Goal: Task Accomplishment & Management: Use online tool/utility

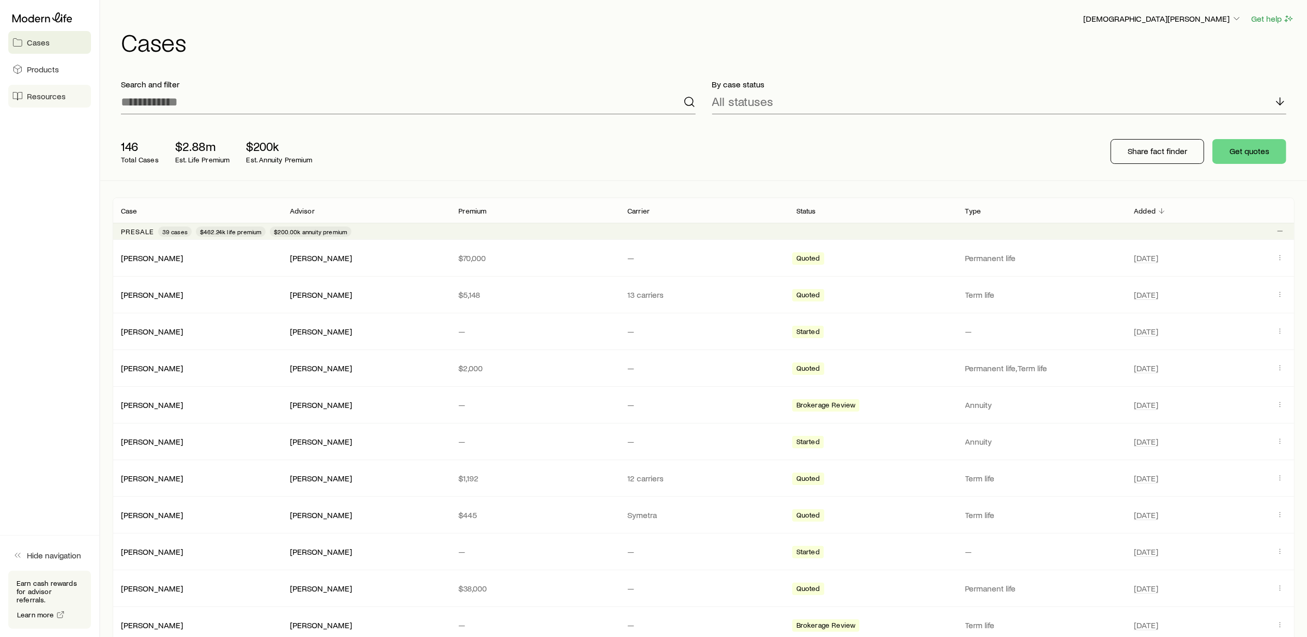
click at [47, 96] on span "Resources" at bounding box center [46, 96] width 39 height 10
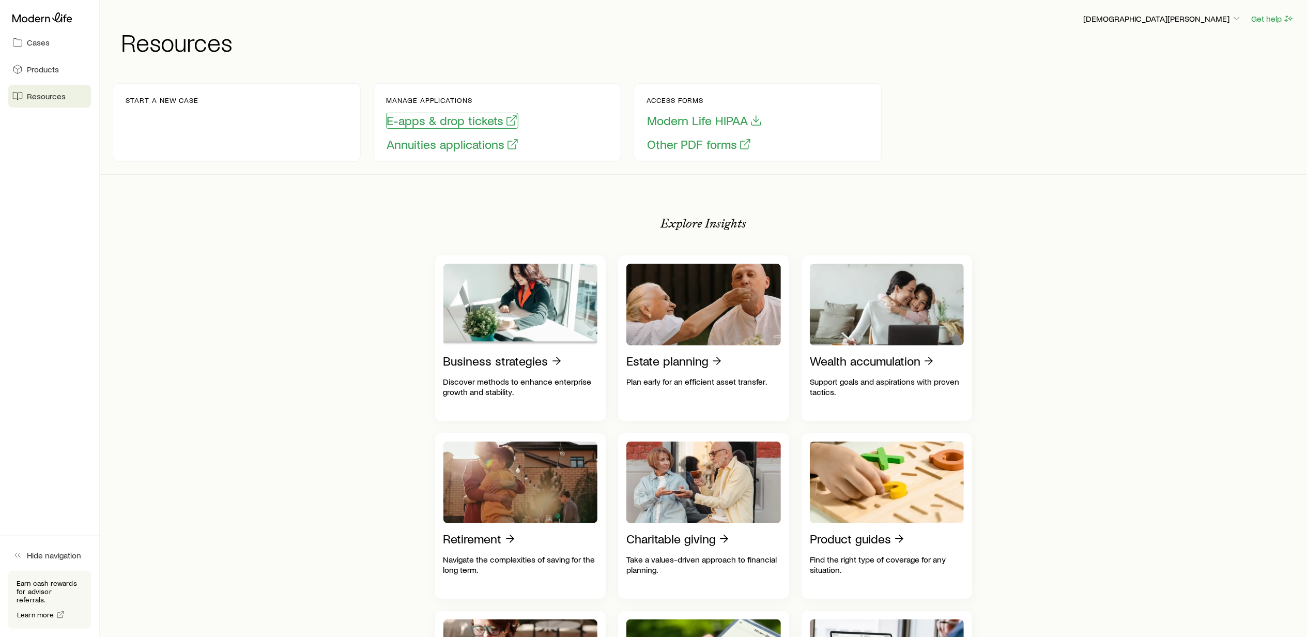
click at [463, 125] on button "E-apps & drop tickets" at bounding box center [452, 121] width 132 height 16
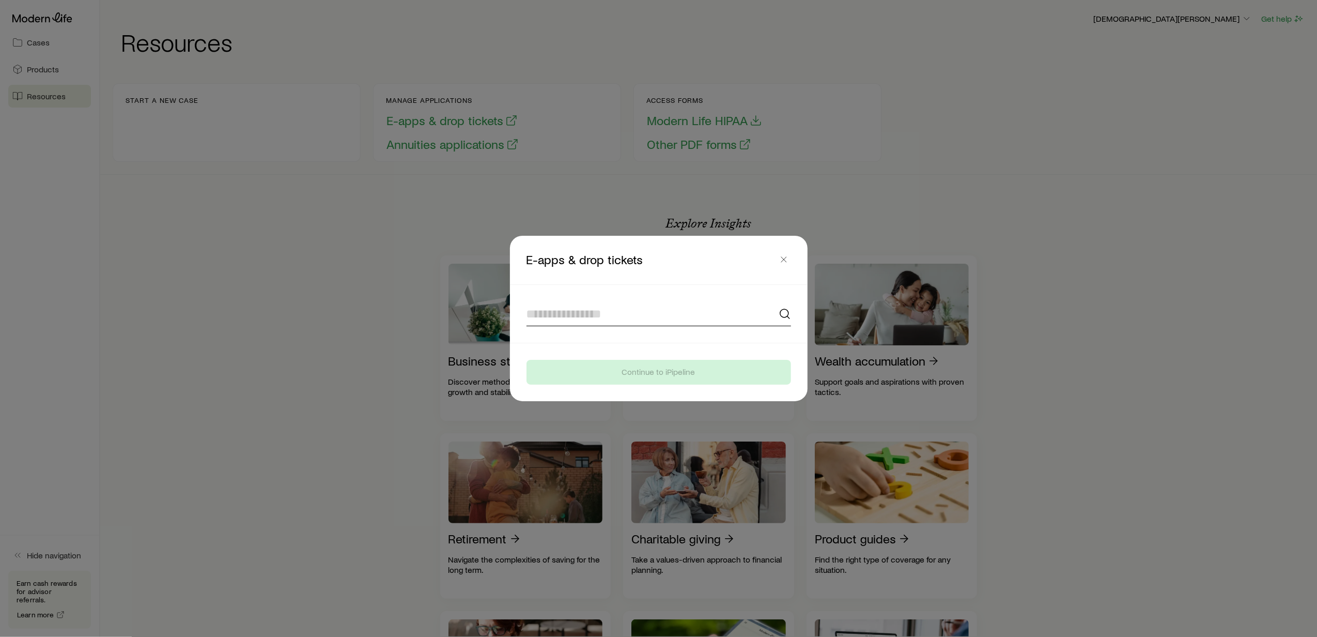
click at [599, 315] on input at bounding box center [659, 313] width 265 height 25
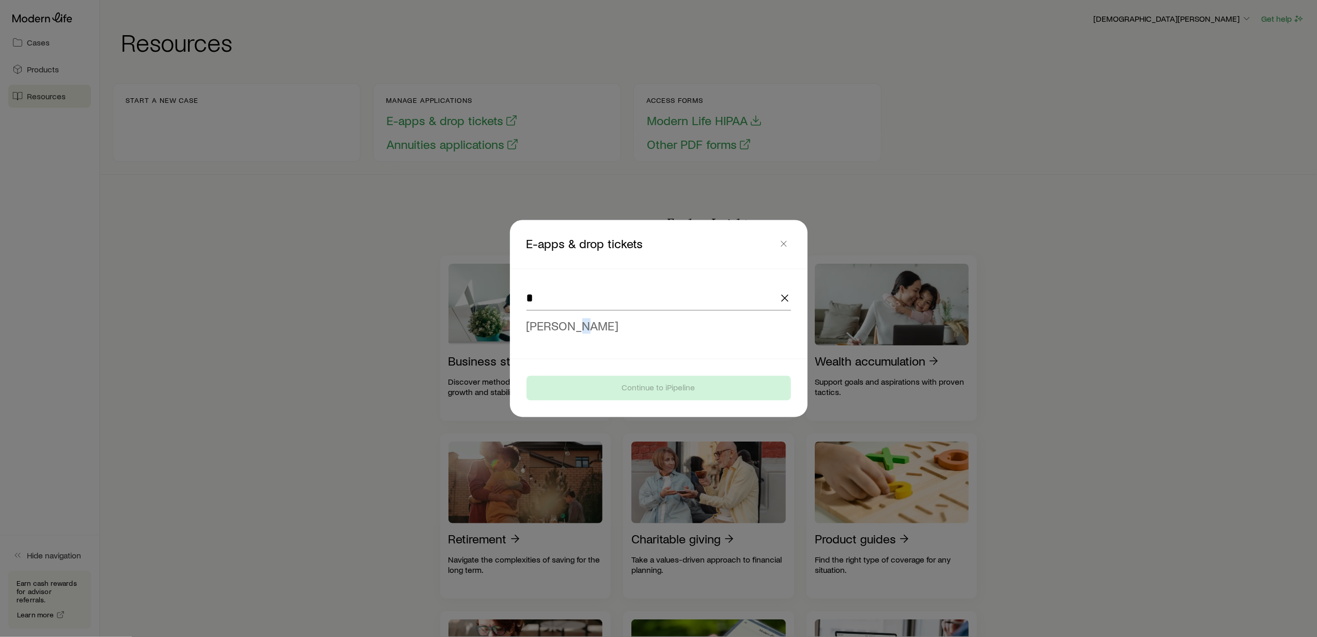
click at [577, 328] on span "[PERSON_NAME]" at bounding box center [573, 325] width 93 height 15
type input "**********"
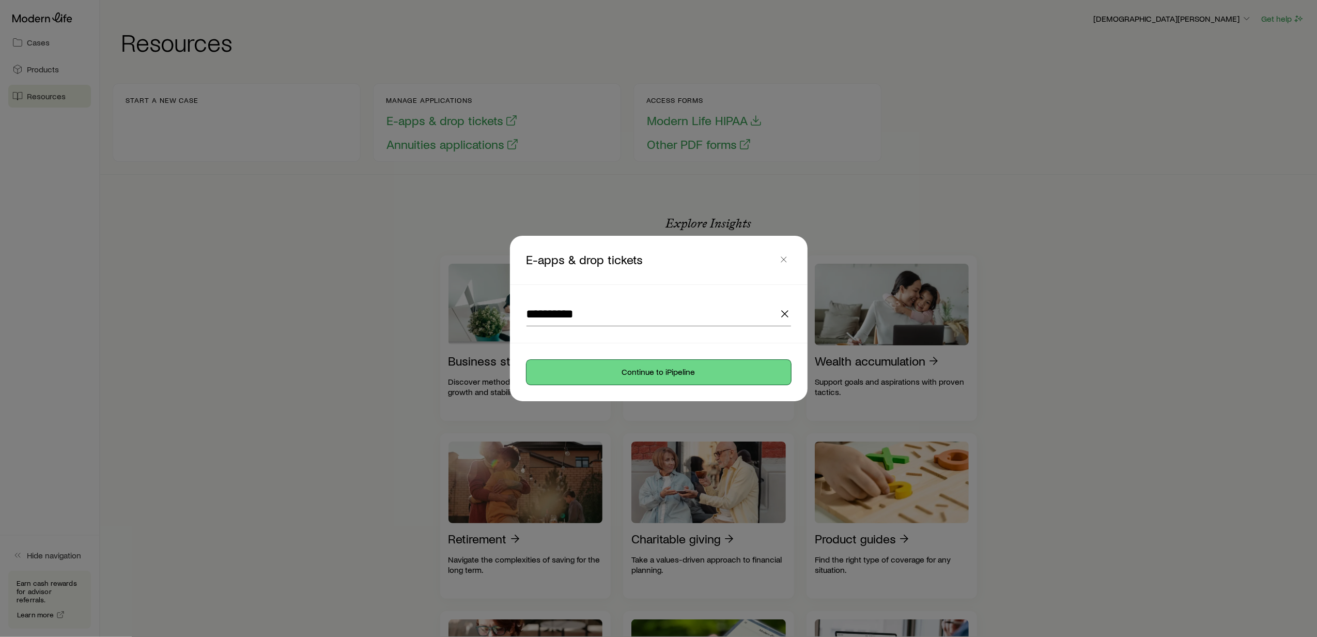
click at [607, 373] on button "Continue to iPipeline" at bounding box center [659, 372] width 265 height 25
